Goal: Information Seeking & Learning: Learn about a topic

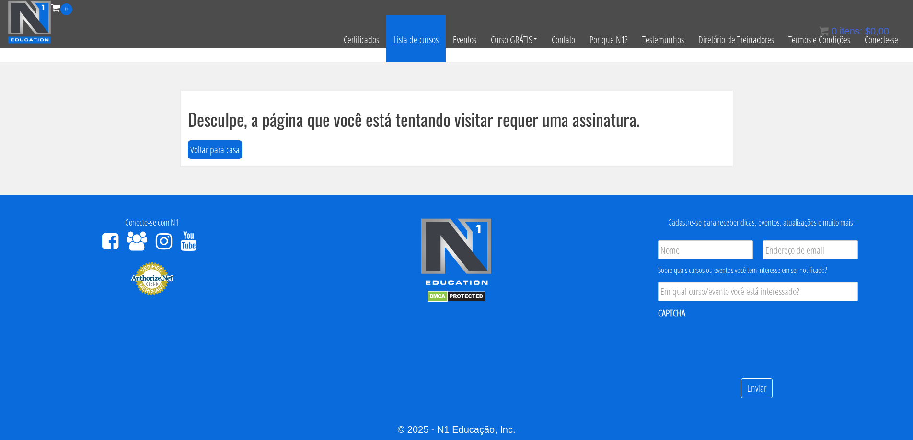
click at [433, 37] on font "Lista de cursos" at bounding box center [415, 39] width 45 height 13
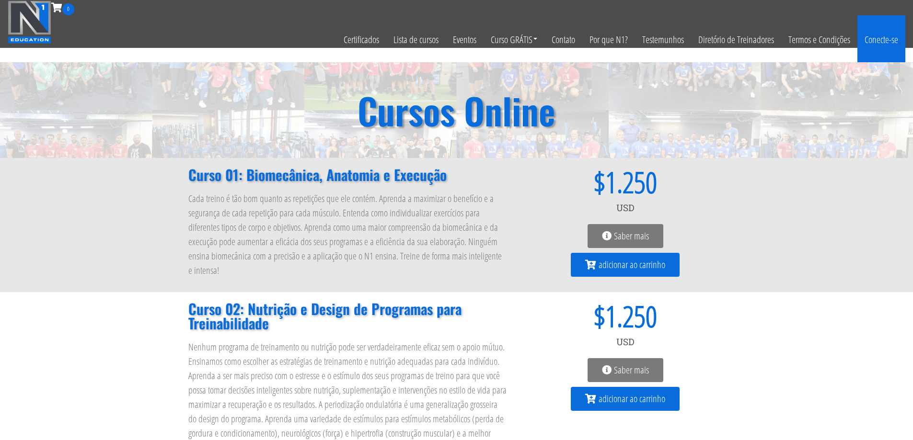
click at [877, 44] on font "Conecte-se" at bounding box center [881, 39] width 34 height 13
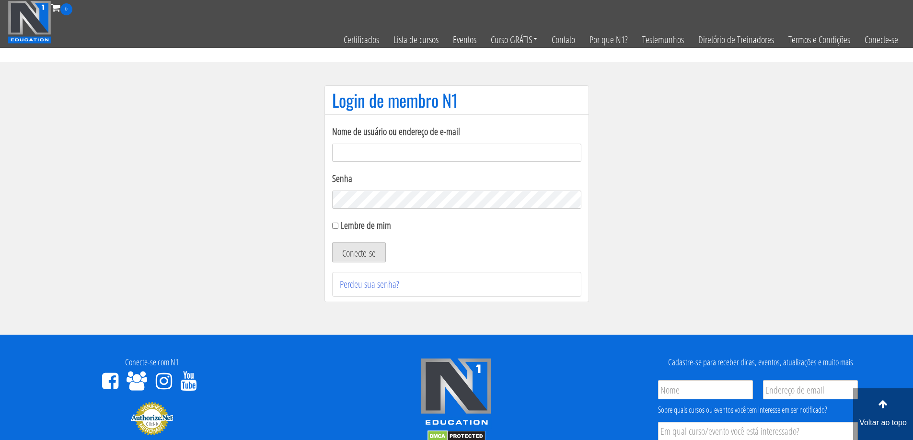
type input "nauroskicoach@gmail.com"
click at [368, 255] on font "Conecte-se" at bounding box center [359, 253] width 34 height 13
click at [343, 252] on font "Conecte-se" at bounding box center [359, 253] width 34 height 13
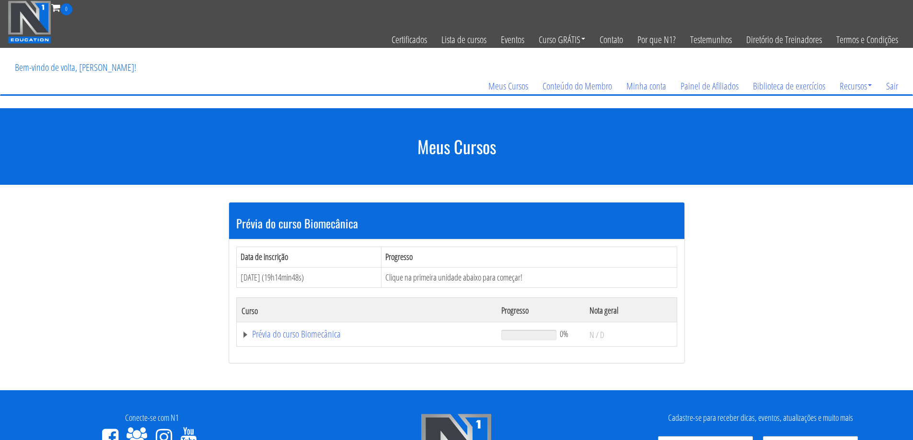
scroll to position [96, 0]
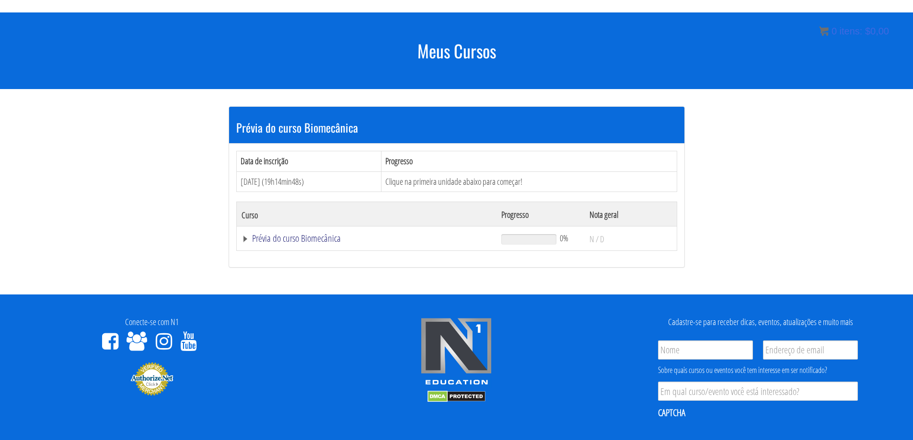
click at [322, 238] on font "Prévia do curso Biomecânica" at bounding box center [296, 238] width 89 height 13
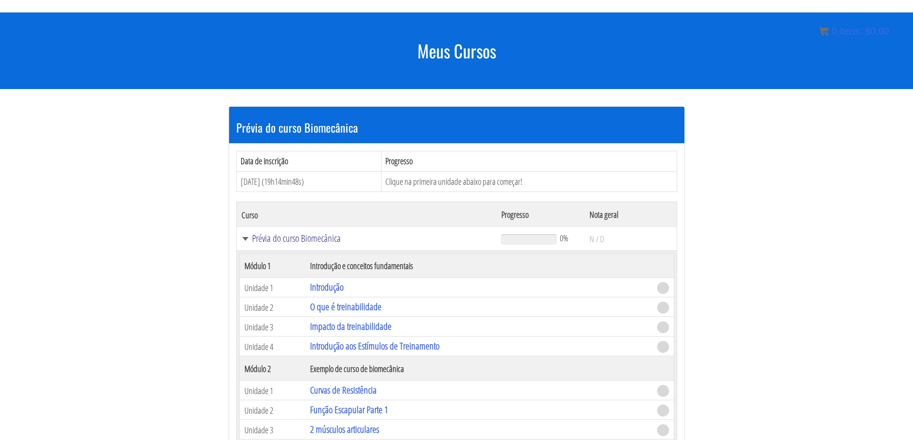
scroll to position [240, 0]
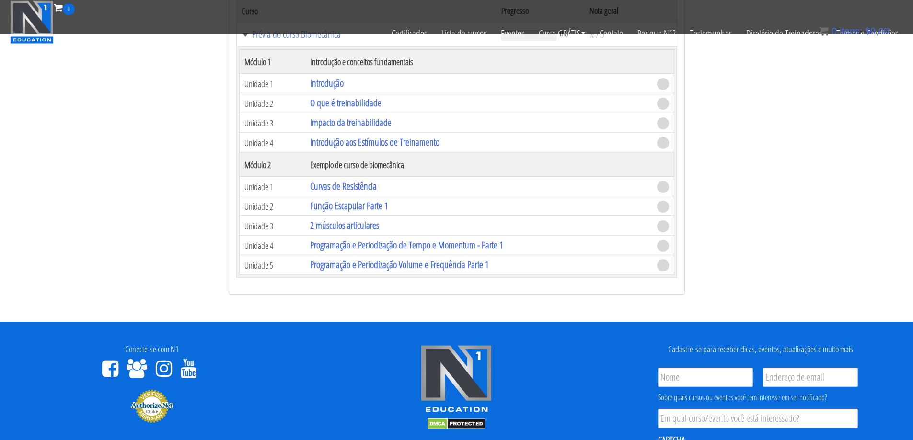
click at [663, 186] on span at bounding box center [663, 187] width 12 height 12
click at [358, 187] on font "Curvas de Resistência" at bounding box center [343, 186] width 67 height 13
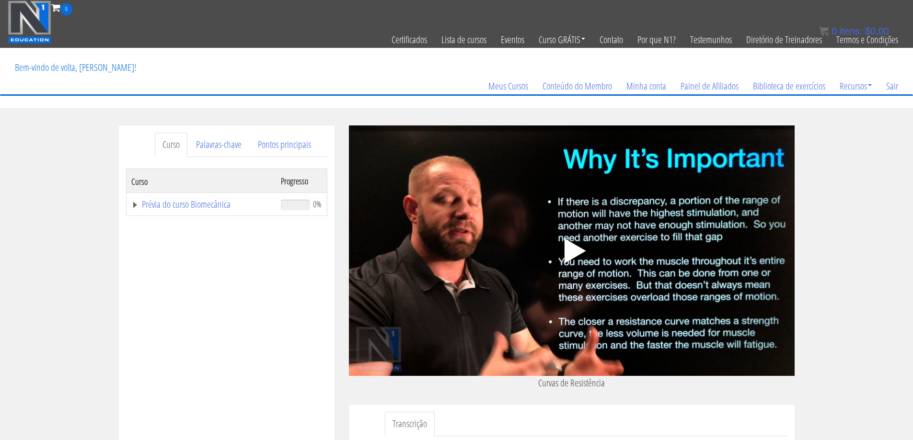
click at [574, 258] on icon ".fp-color-play{opacity:0.65;}.controlbutton{fill:#fff;}" at bounding box center [571, 251] width 60 height 60
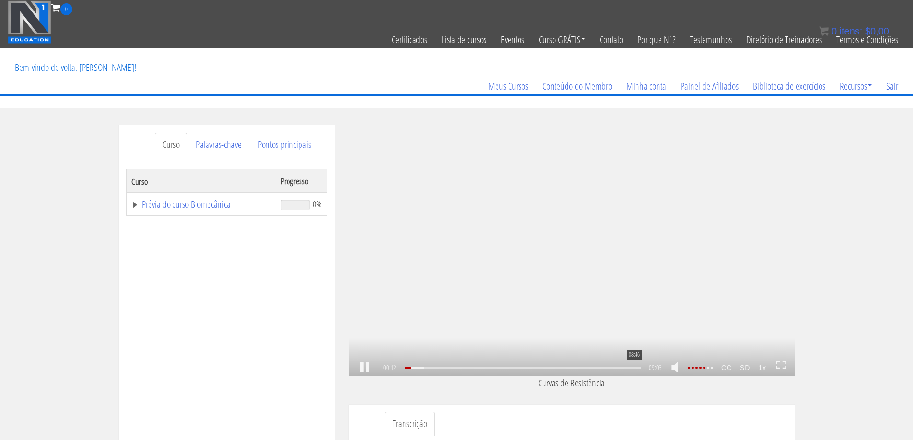
click at [634, 368] on div "08:46" at bounding box center [523, 367] width 236 height 1
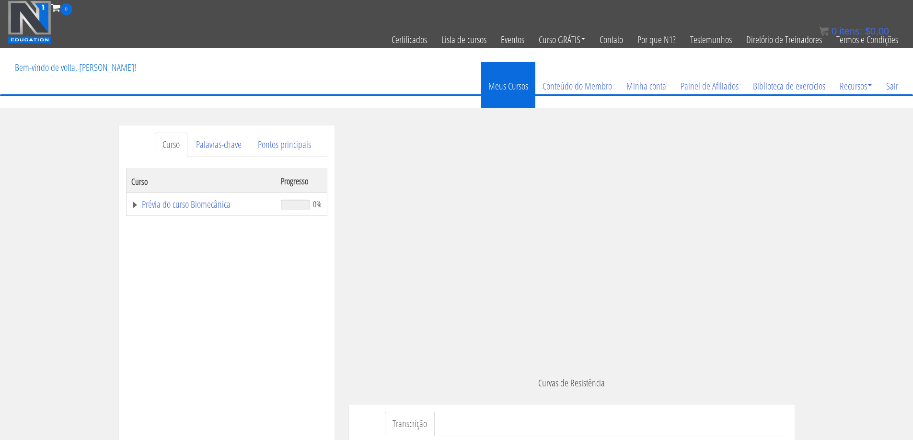
click at [522, 87] on font "Meus Cursos" at bounding box center [508, 85] width 40 height 13
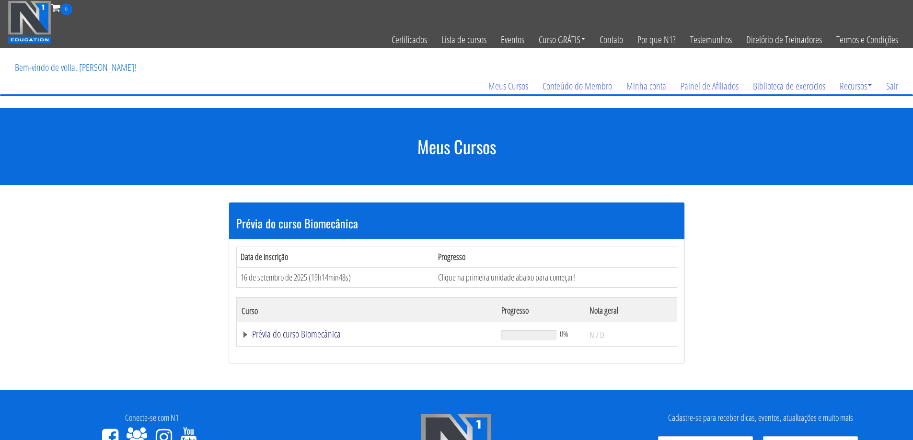
click at [328, 335] on font "Prévia do curso Biomecânica" at bounding box center [296, 334] width 89 height 13
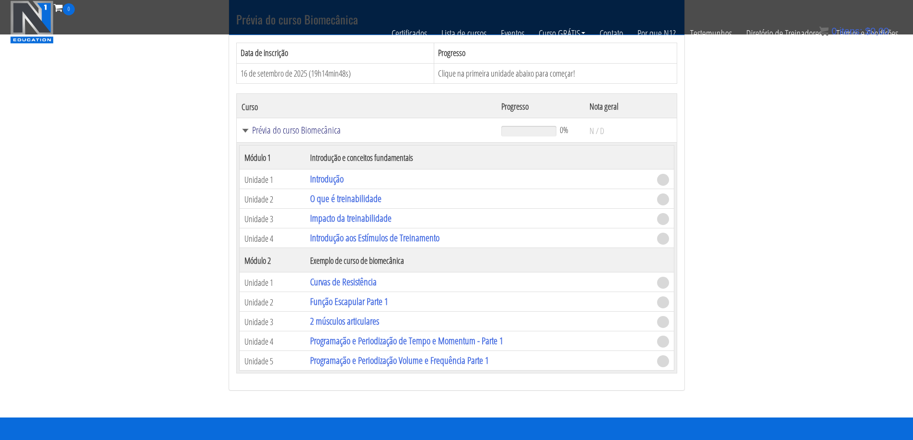
scroll to position [192, 0]
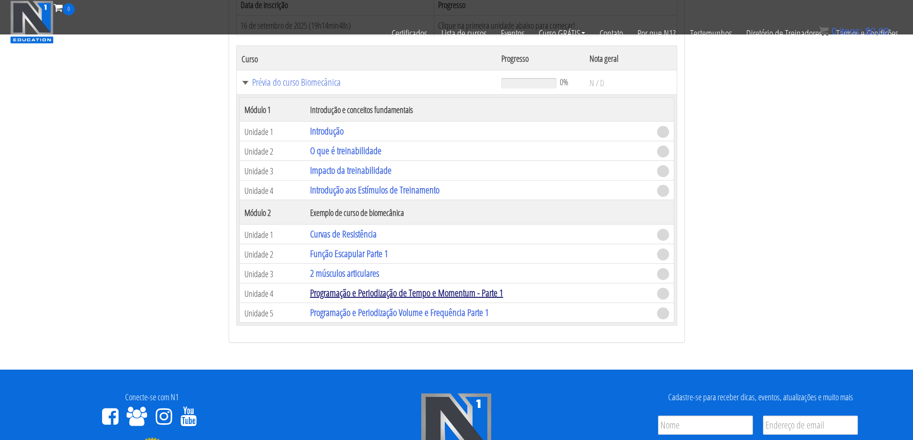
click at [429, 289] on font "Programação e Periodização de Tempo e Momentum - Parte 1" at bounding box center [406, 292] width 193 height 13
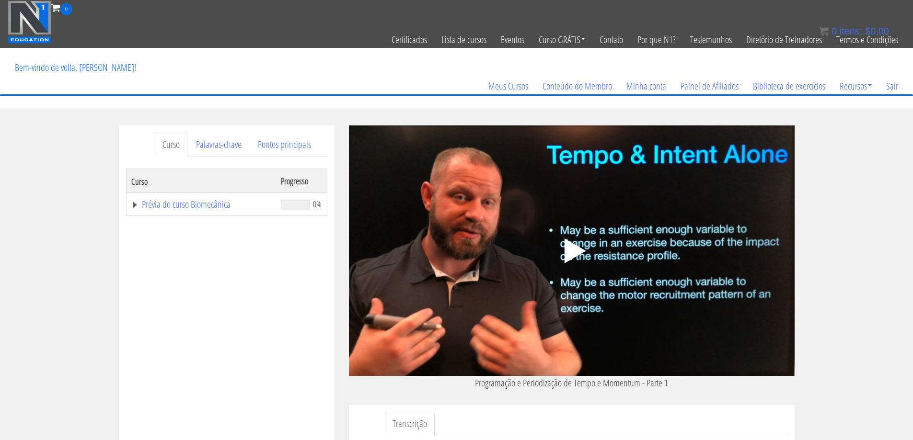
click at [573, 249] on polygon at bounding box center [575, 251] width 22 height 25
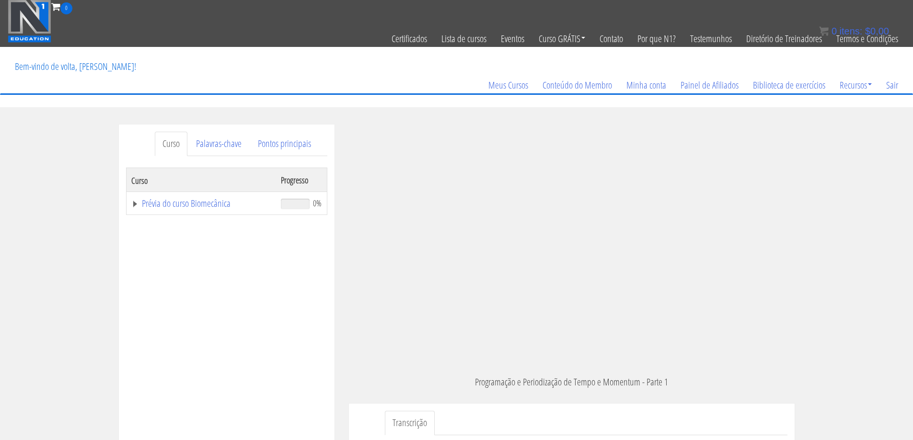
scroll to position [49, 0]
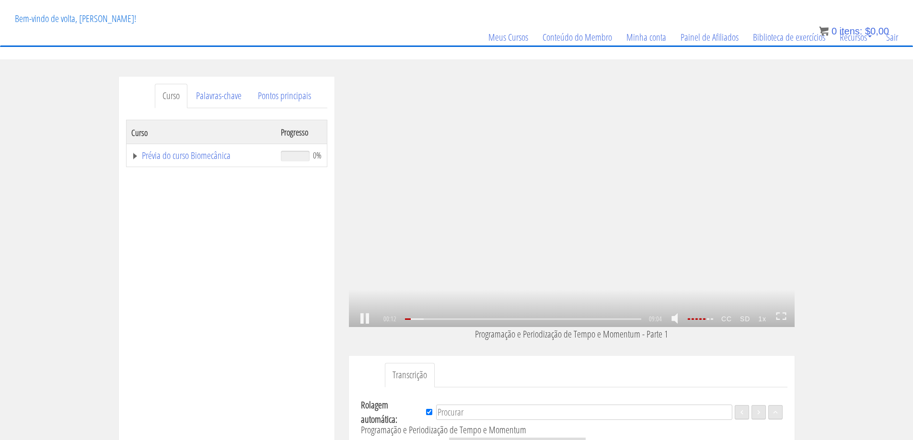
click at [781, 320] on link at bounding box center [781, 319] width 11 height 14
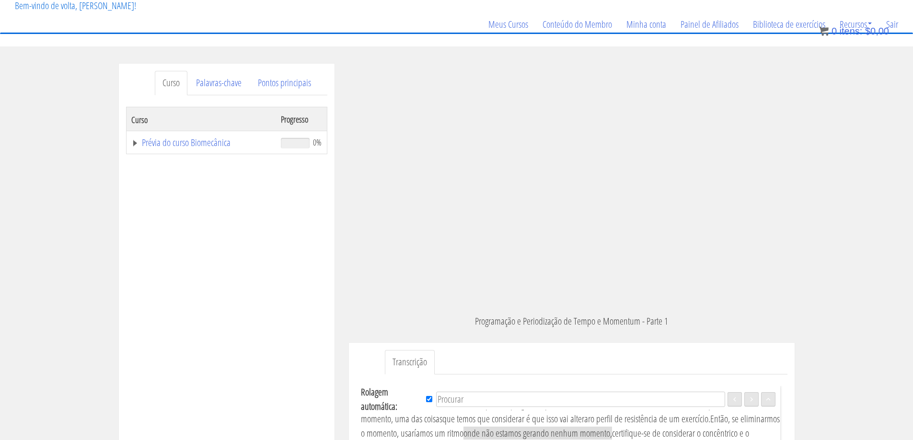
scroll to position [14, 0]
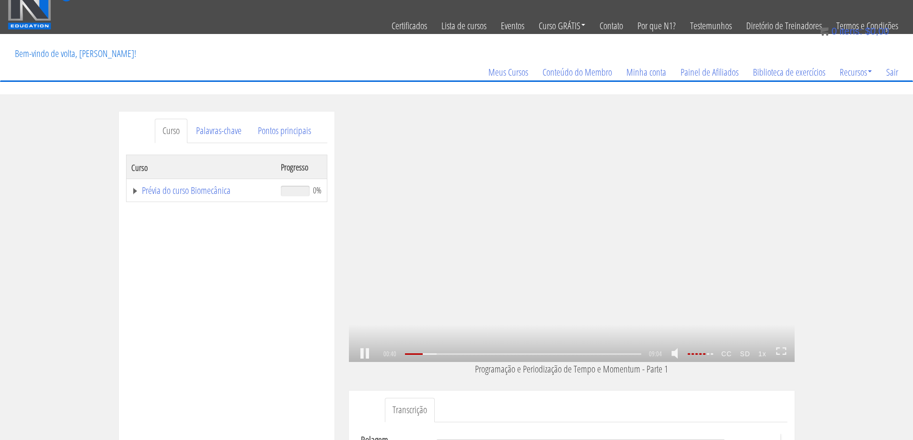
click at [668, 263] on div ".a{fill:#000;opacity:0.65;}.b{fill:#fff;opacity:1.0;} .fp-color-play{opacity:0.…" at bounding box center [572, 237] width 446 height 251
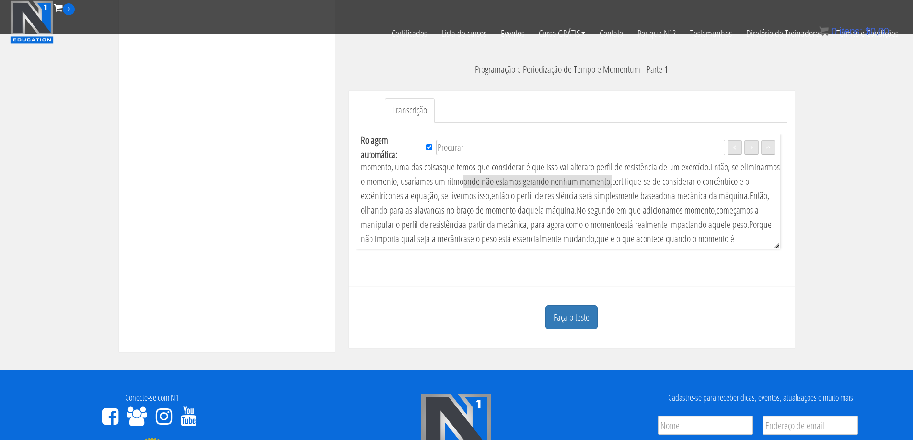
scroll to position [206, 0]
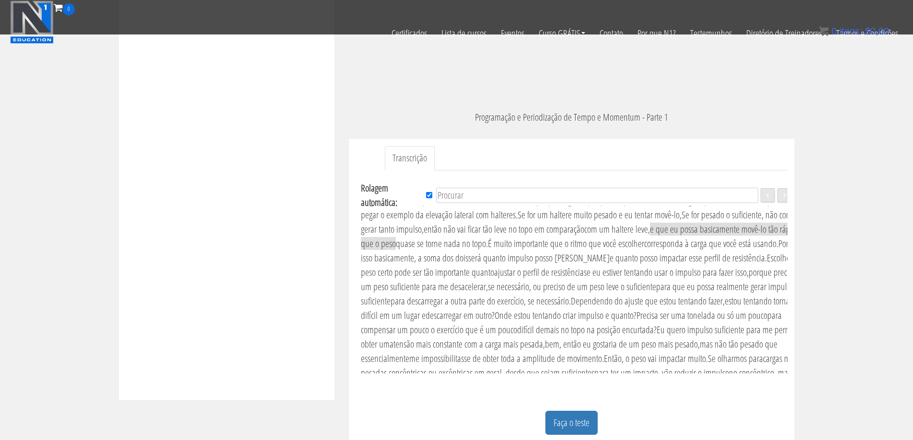
scroll to position [717, 0]
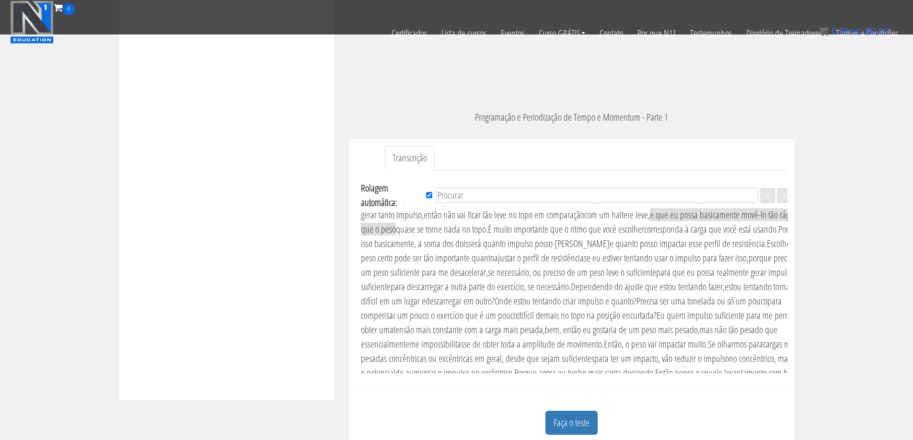
drag, startPoint x: 777, startPoint y: 295, endPoint x: 810, endPoint y: 417, distance: 126.6
click at [810, 417] on div "Curso Palavras-chave Pontos principais Curso Progresso Prévia do curso Biomecân…" at bounding box center [456, 157] width 913 height 595
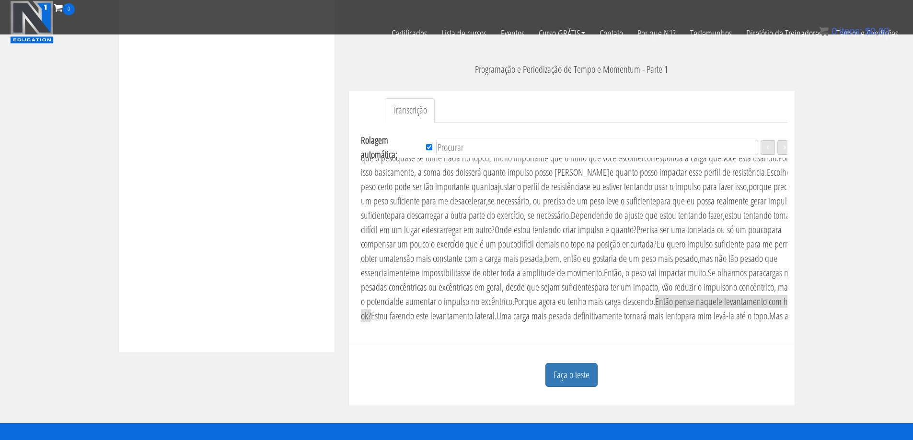
scroll to position [72, 0]
